Goal: Information Seeking & Learning: Check status

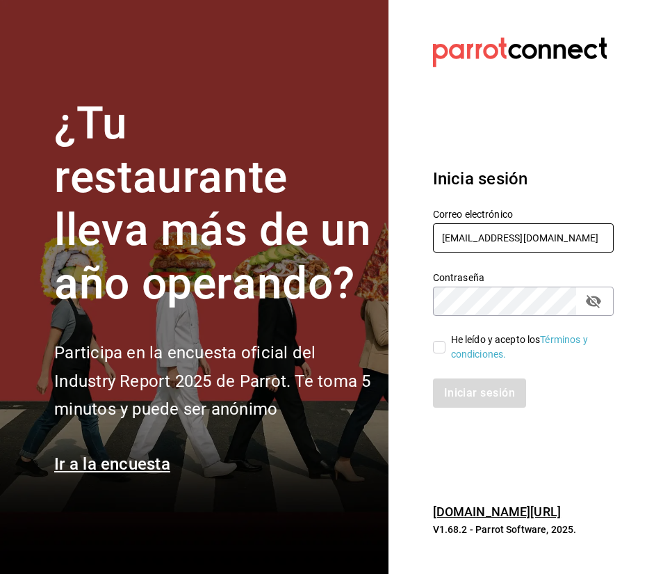
click at [472, 233] on input "[EMAIL_ADDRESS][DOMAIN_NAME]" at bounding box center [523, 237] width 181 height 29
type input "[EMAIL_ADDRESS][DOMAIN_NAME]"
click at [437, 348] on input "He leído y acepto los Términos y condiciones." at bounding box center [439, 347] width 13 height 13
checkbox input "true"
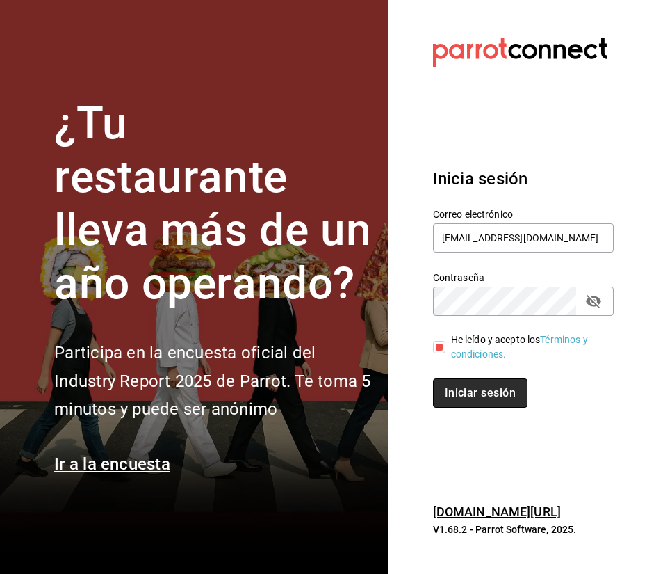
click at [457, 392] on button "Iniciar sesión" at bounding box center [480, 392] width 95 height 29
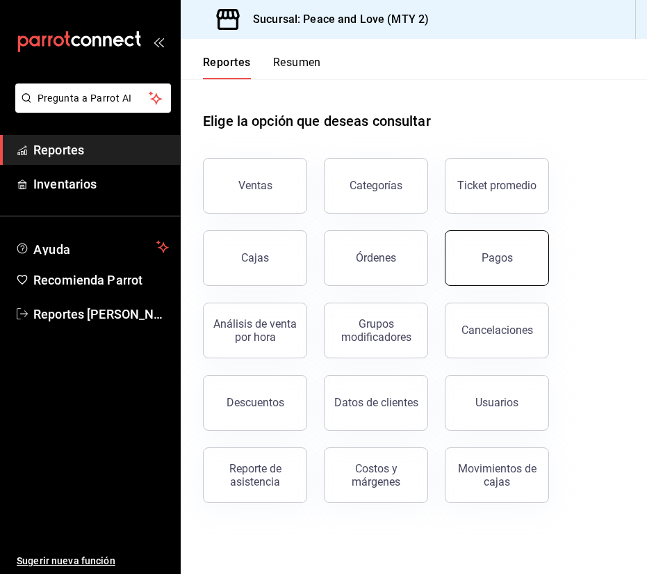
click at [493, 268] on button "Pagos" at bounding box center [497, 258] width 104 height 56
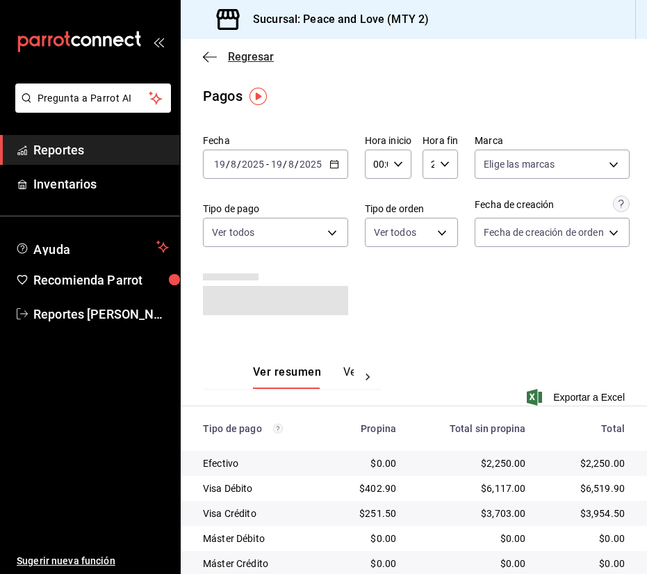
click at [225, 54] on span "Regresar" at bounding box center [238, 56] width 71 height 13
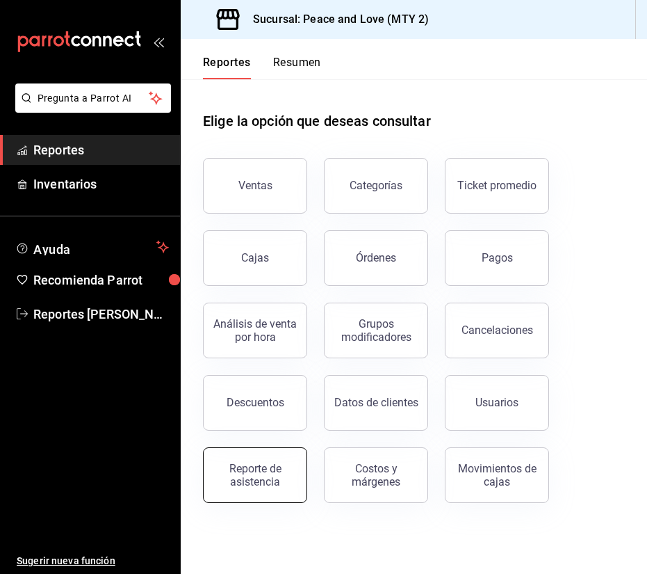
click at [290, 468] on div "Reporte de asistencia" at bounding box center [255, 475] width 86 height 26
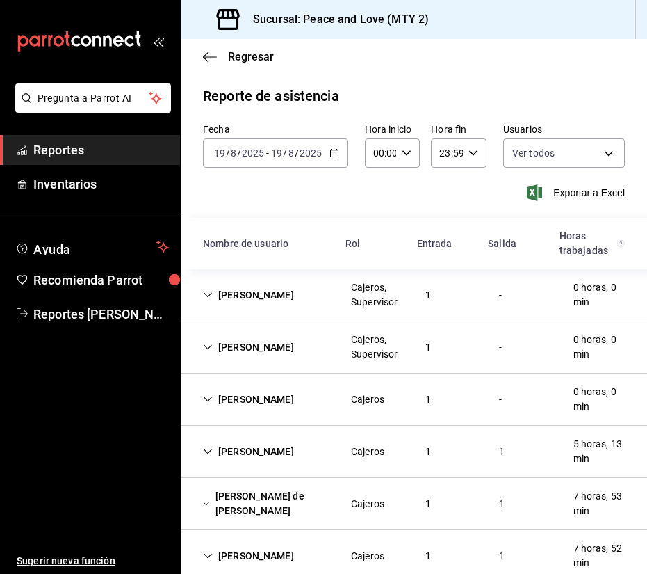
click at [267, 308] on div "[PERSON_NAME], Supervisor 1 - 0 horas, 0 min" at bounding box center [414, 295] width 467 height 52
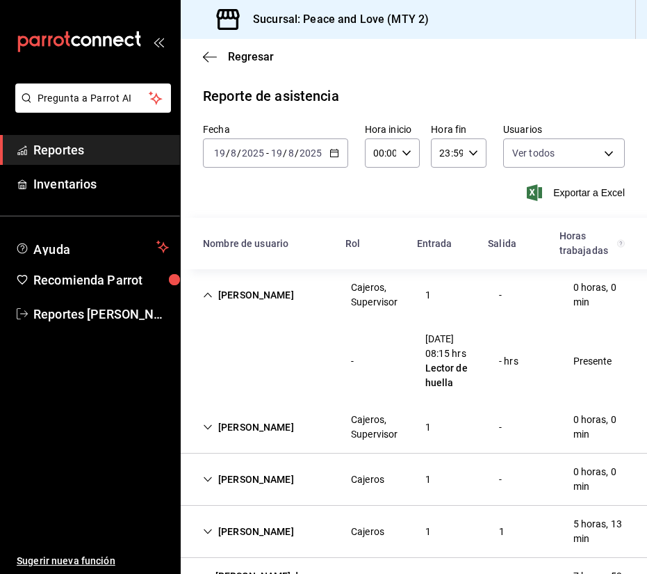
click at [271, 299] on div "[PERSON_NAME]" at bounding box center [248, 295] width 113 height 26
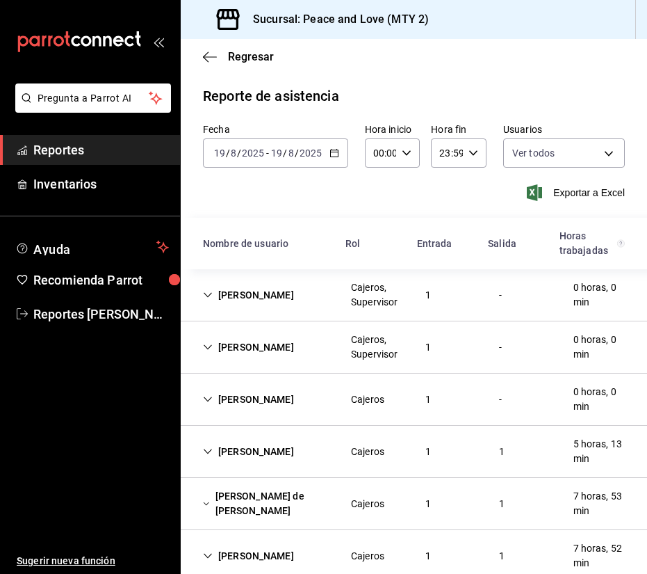
click at [271, 299] on div "[PERSON_NAME]" at bounding box center [248, 295] width 113 height 26
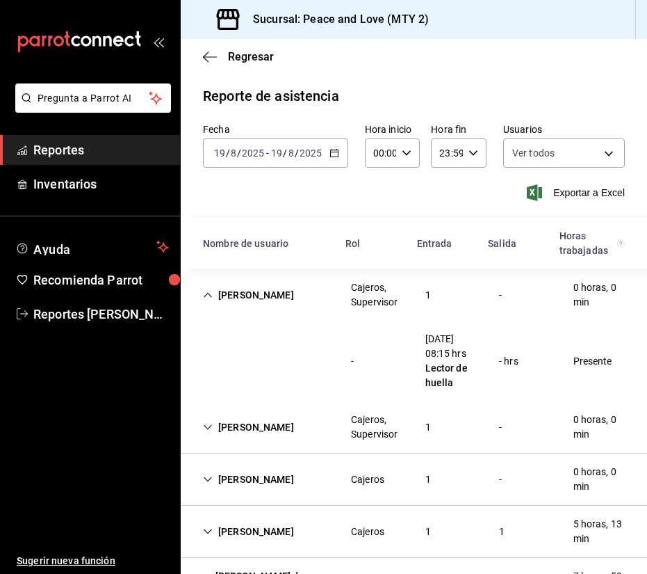
click at [271, 299] on div "[PERSON_NAME]" at bounding box center [248, 295] width 113 height 26
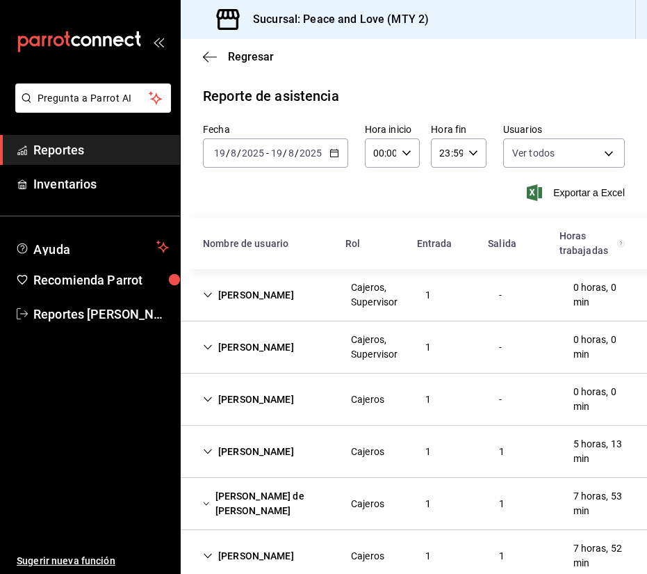
click at [294, 458] on div "[PERSON_NAME]" at bounding box center [248, 452] width 113 height 26
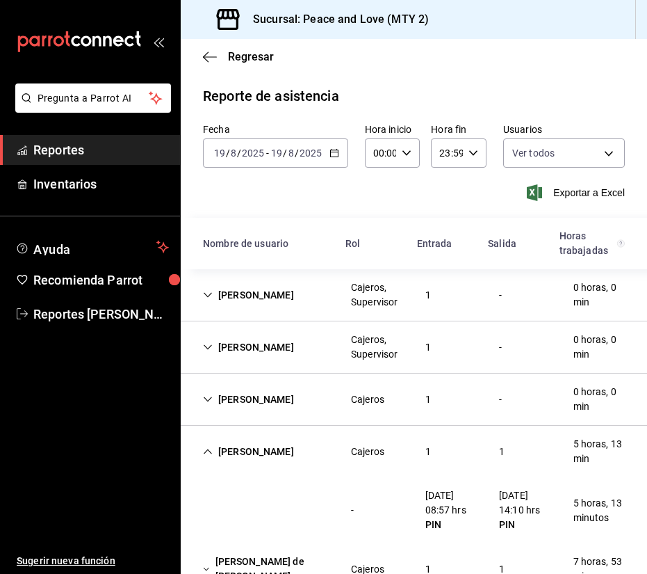
click at [293, 453] on div "[PERSON_NAME]" at bounding box center [248, 452] width 113 height 26
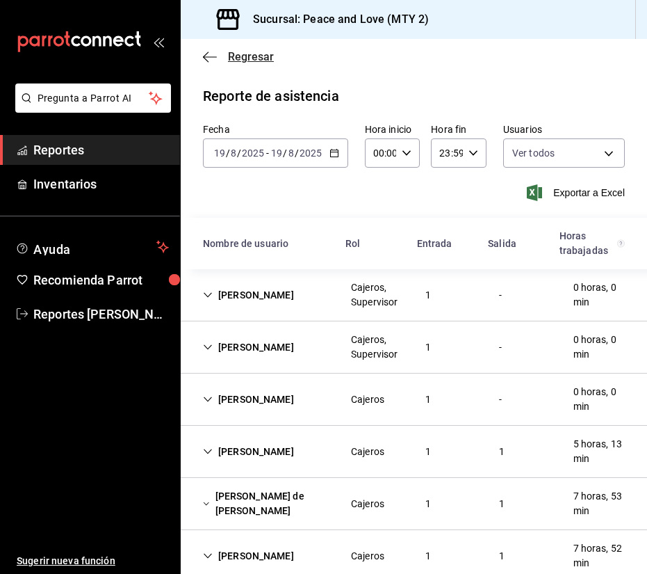
click at [257, 56] on span "Regresar" at bounding box center [251, 56] width 46 height 13
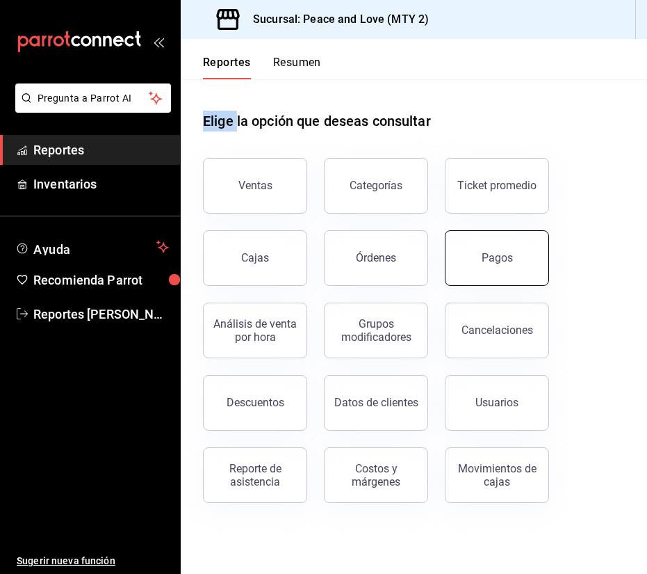
click at [515, 238] on button "Pagos" at bounding box center [497, 258] width 104 height 56
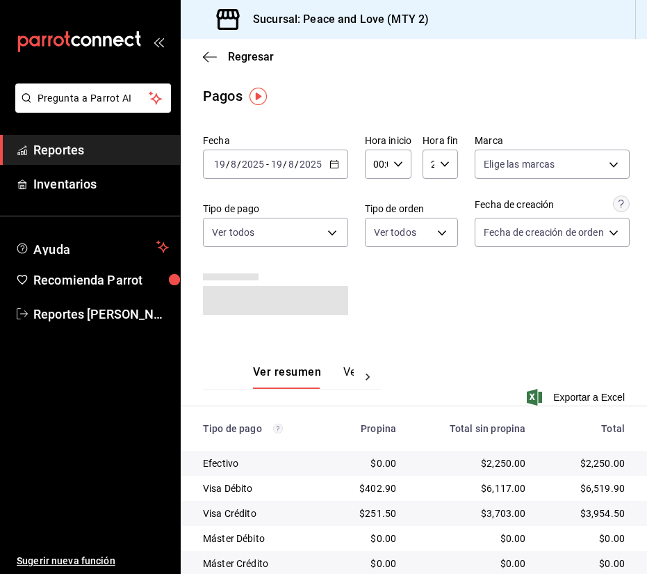
click at [401, 168] on icon "button" at bounding box center [399, 164] width 10 height 10
click at [377, 252] on span "08" at bounding box center [376, 253] width 1 height 11
type input "08:00"
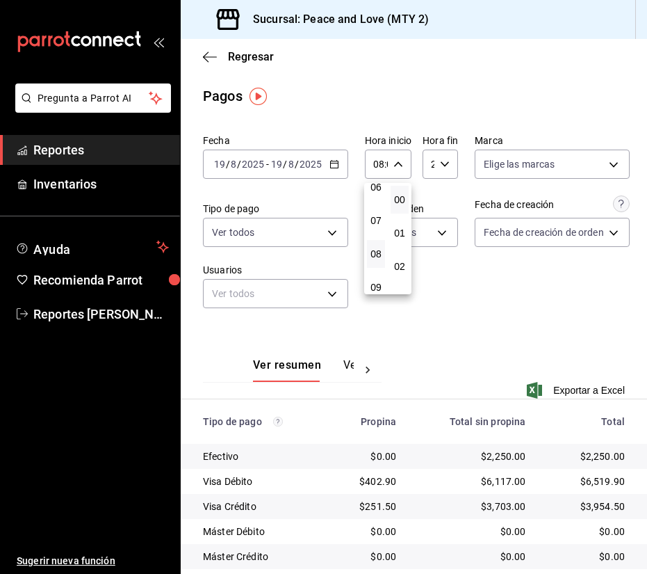
click at [490, 273] on div at bounding box center [323, 287] width 647 height 574
click at [444, 166] on \(Stroke\) "button" at bounding box center [445, 163] width 8 height 5
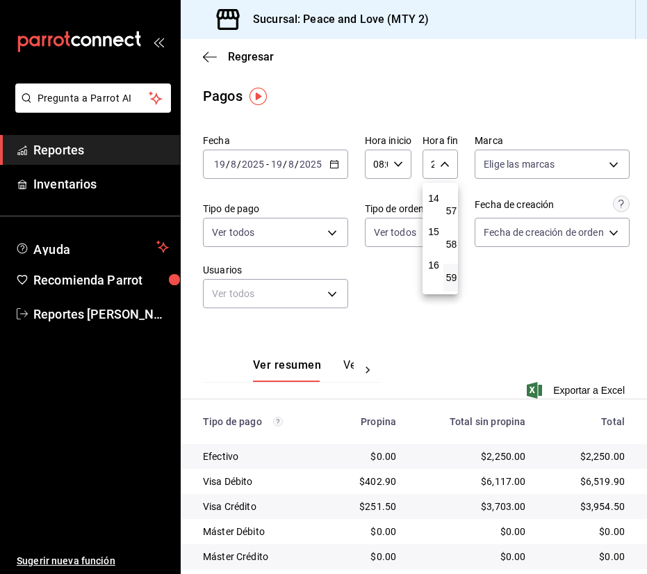
scroll to position [472, 0]
click at [434, 200] on span "14" at bounding box center [434, 194] width 0 height 11
click at [452, 216] on span "10" at bounding box center [452, 211] width 0 height 11
type input "14:10"
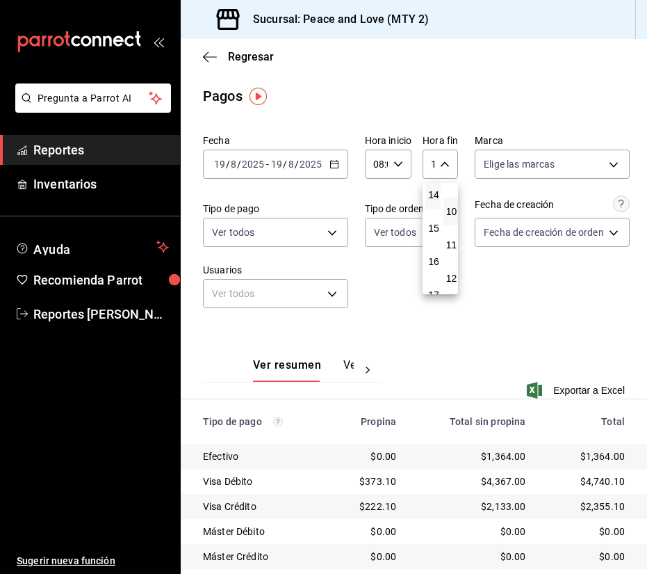
click at [528, 293] on div at bounding box center [323, 287] width 647 height 574
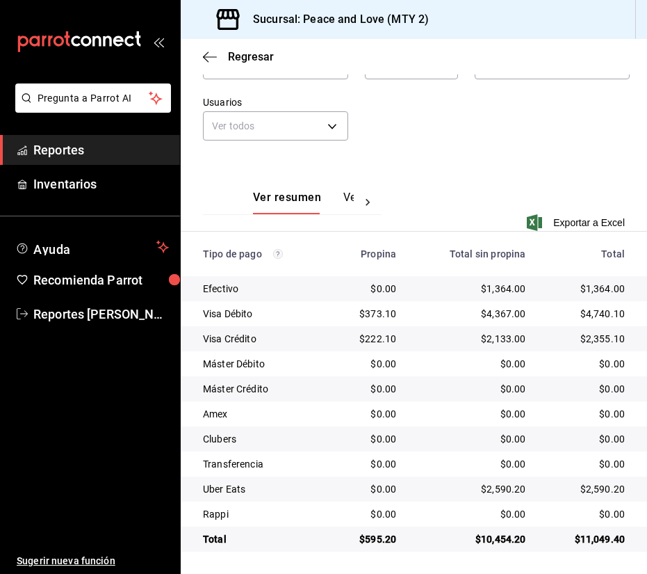
scroll to position [168, 0]
